Goal: Information Seeking & Learning: Learn about a topic

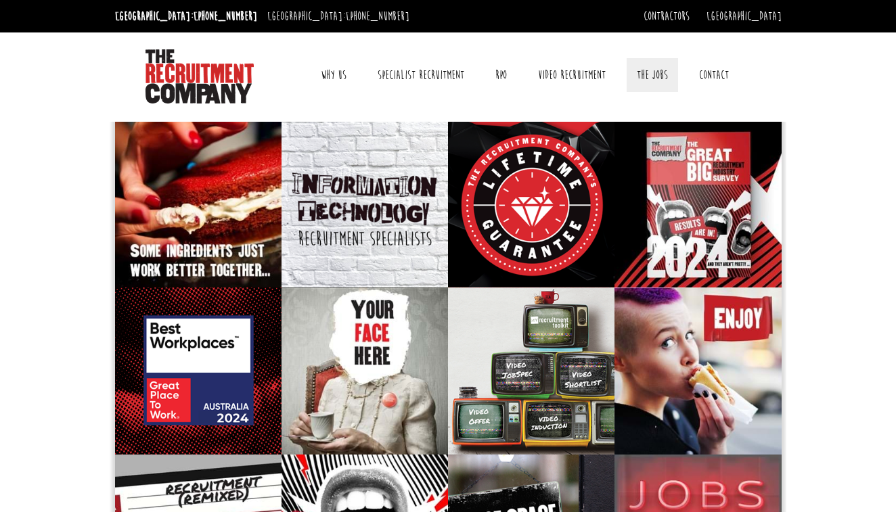
click at [657, 73] on link "The Jobs" at bounding box center [652, 75] width 51 height 34
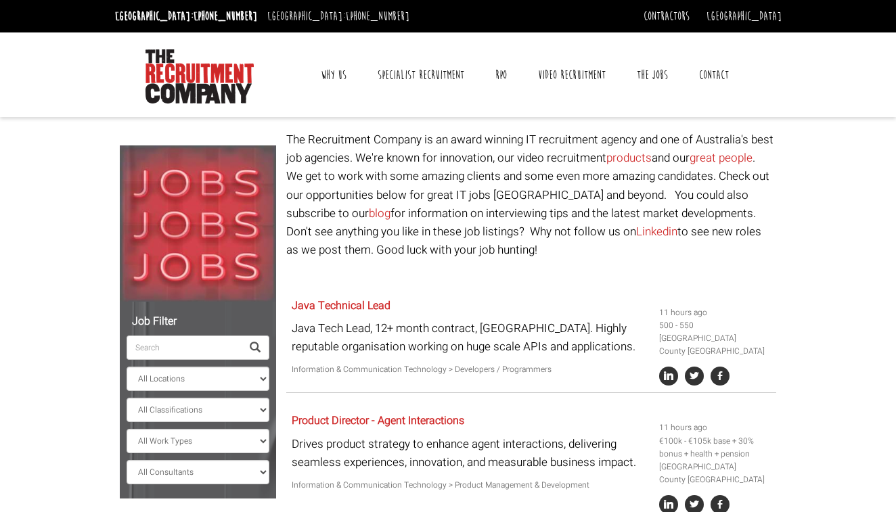
click at [255, 345] on span at bounding box center [255, 347] width 11 height 11
click at [195, 352] on input "search" at bounding box center [184, 348] width 115 height 24
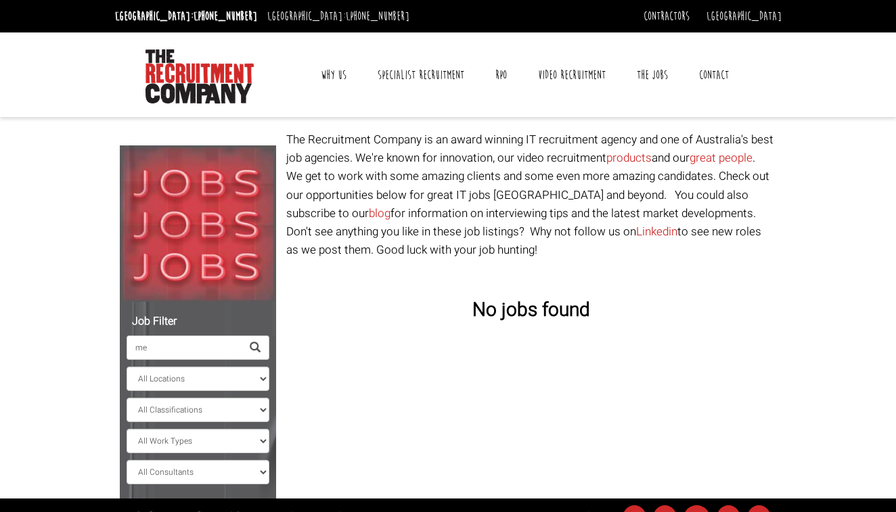
type input "m"
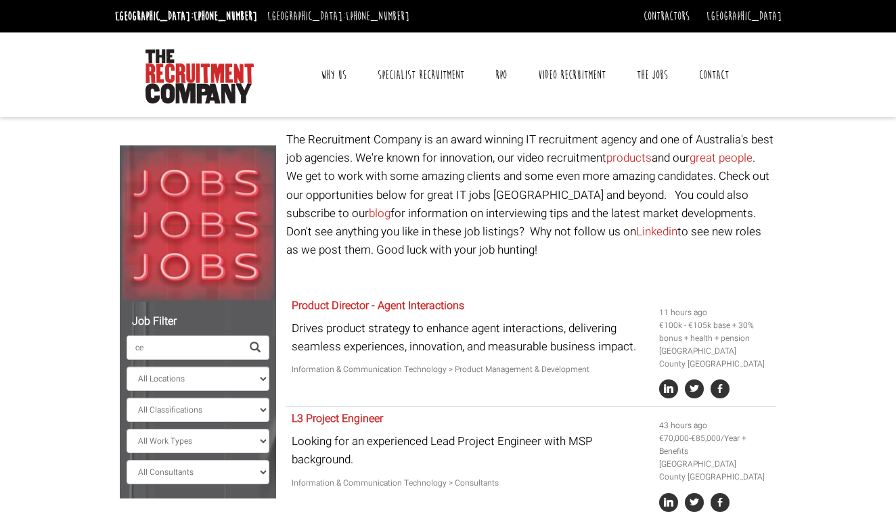
type input "c"
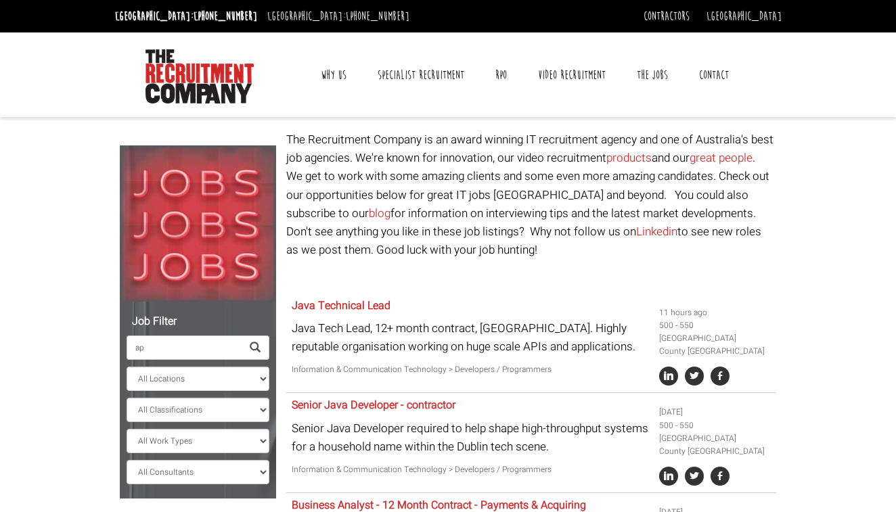
type input "a"
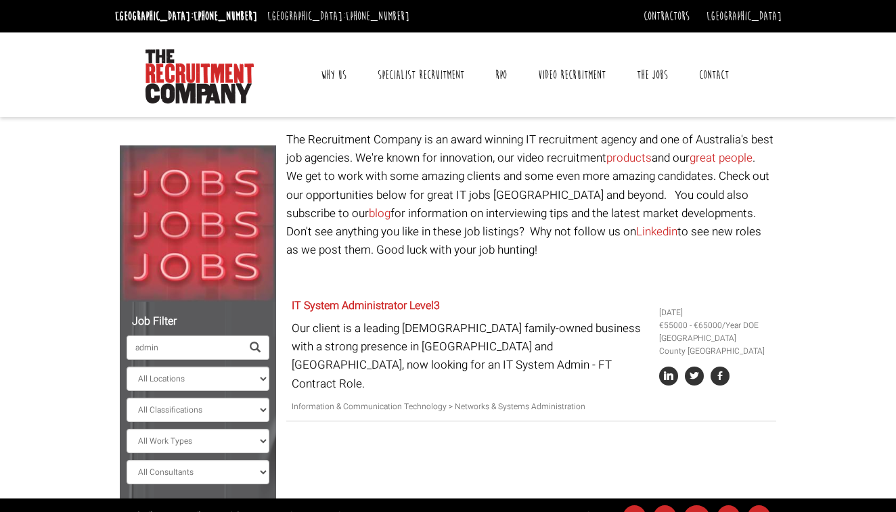
type input "admin"
select select "[GEOGRAPHIC_DATA]"
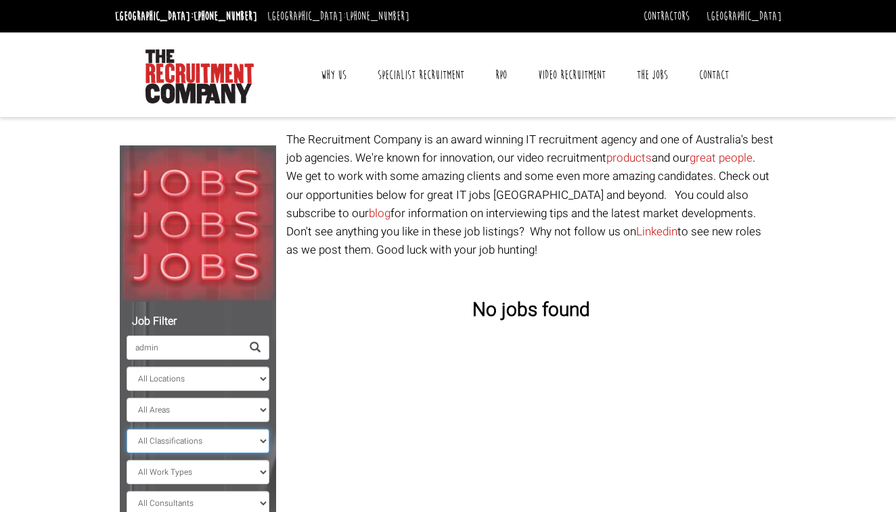
select select "Government & Defence"
select select "Part Time"
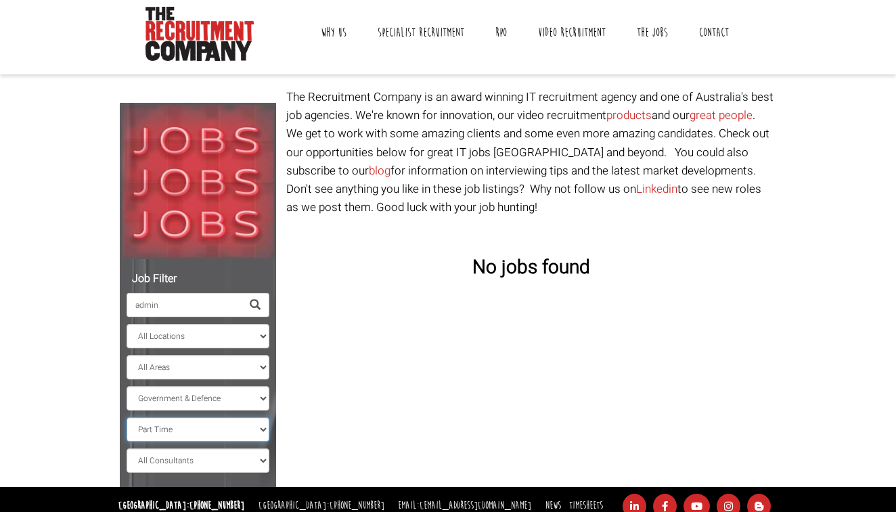
scroll to position [57, 0]
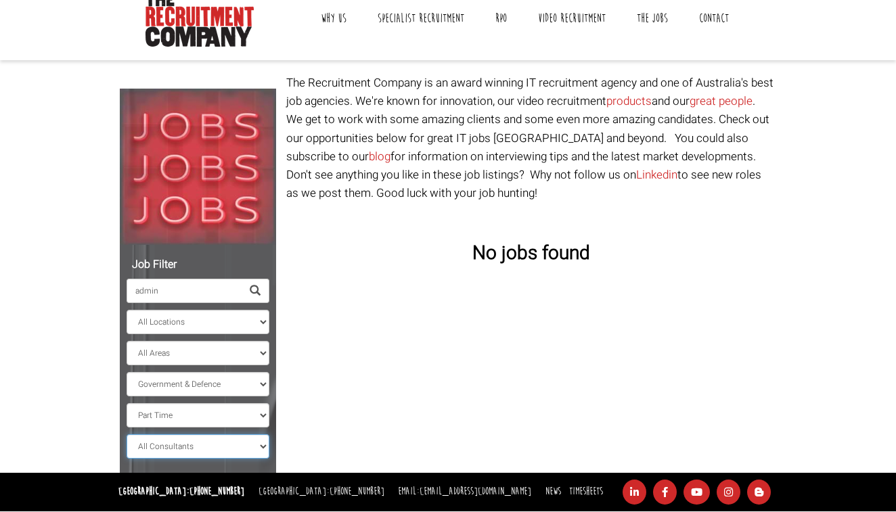
select select "[PERSON_NAME] [PERSON_NAME]"
click at [250, 296] on span at bounding box center [255, 291] width 11 height 11
click at [262, 284] on span at bounding box center [256, 291] width 28 height 24
click at [236, 285] on input "admin" at bounding box center [184, 291] width 115 height 24
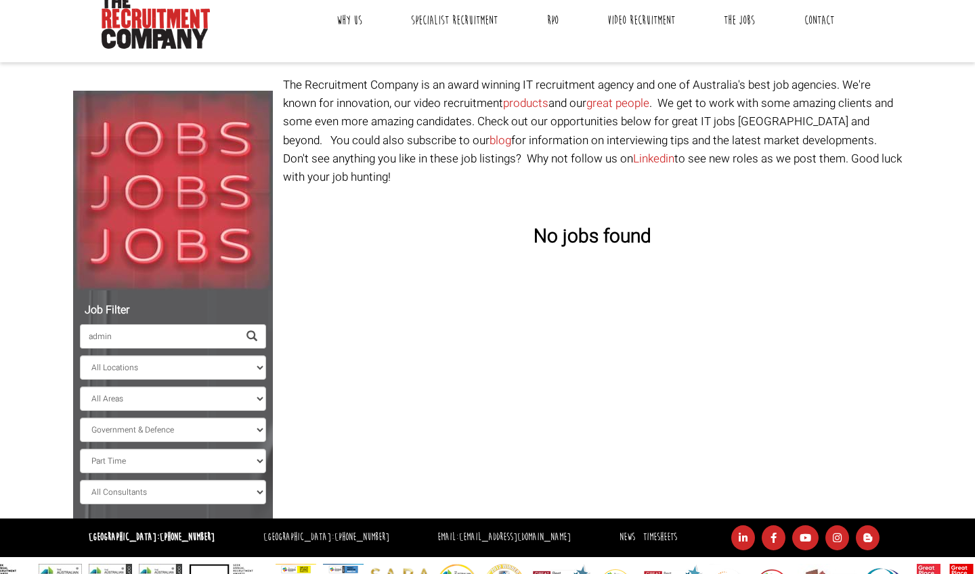
scroll to position [26, 0]
